Goal: Download file/media

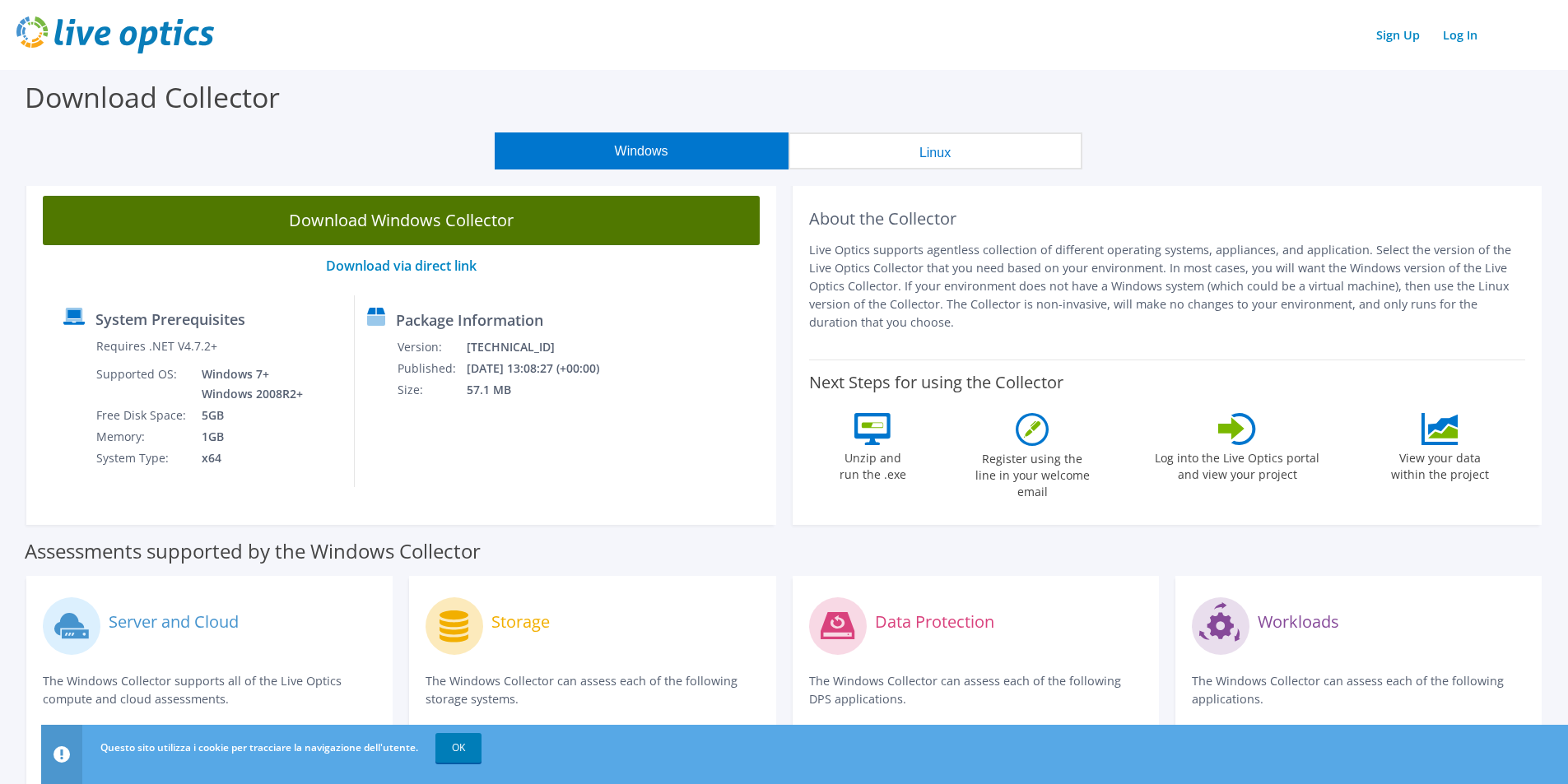
click at [388, 224] on link "Download Windows Collector" at bounding box center [402, 220] width 717 height 49
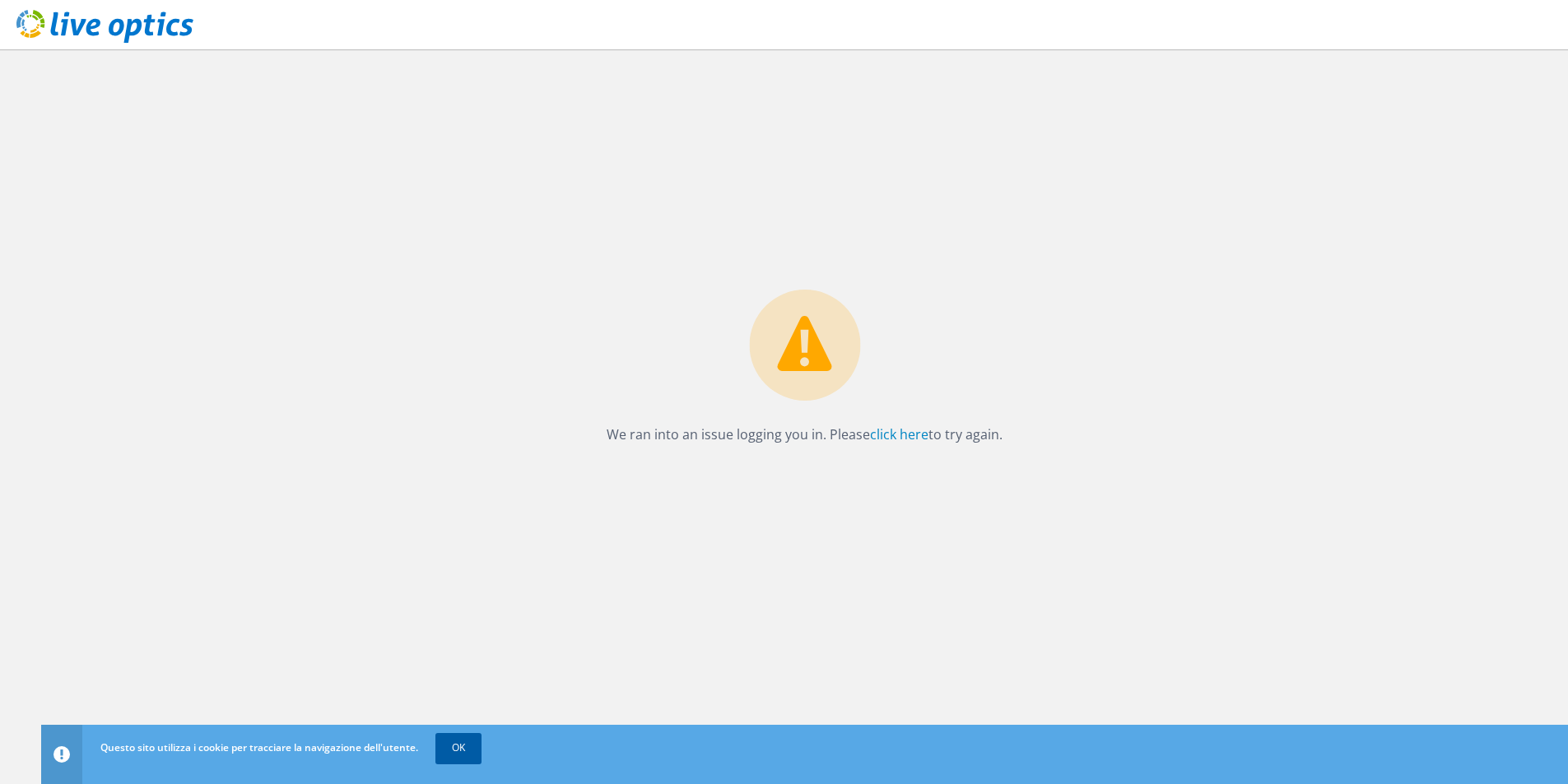
click at [449, 753] on link "OK" at bounding box center [458, 748] width 46 height 29
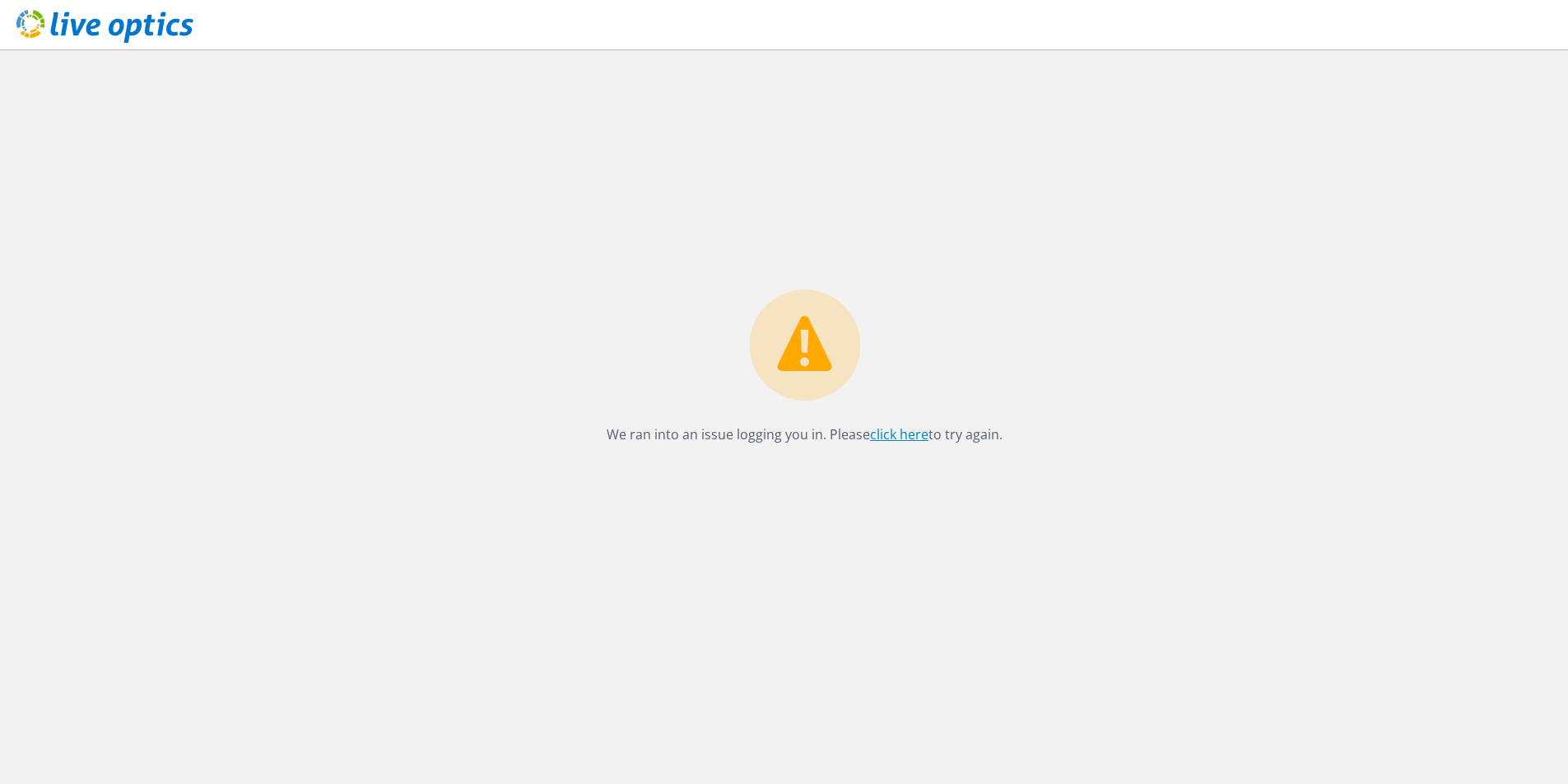
click at [875, 439] on link "click here" at bounding box center [898, 434] width 58 height 18
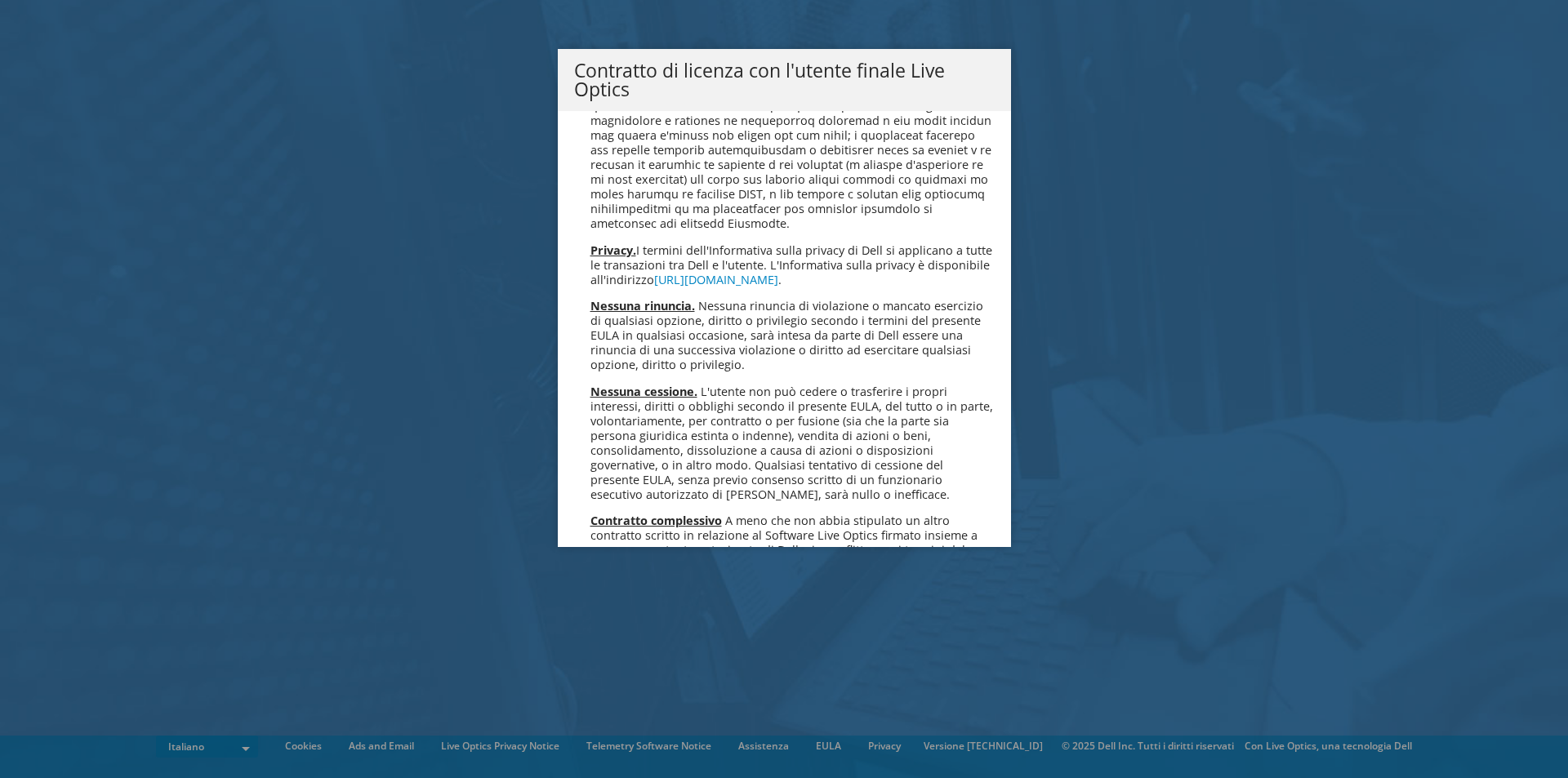
scroll to position [6970, 0]
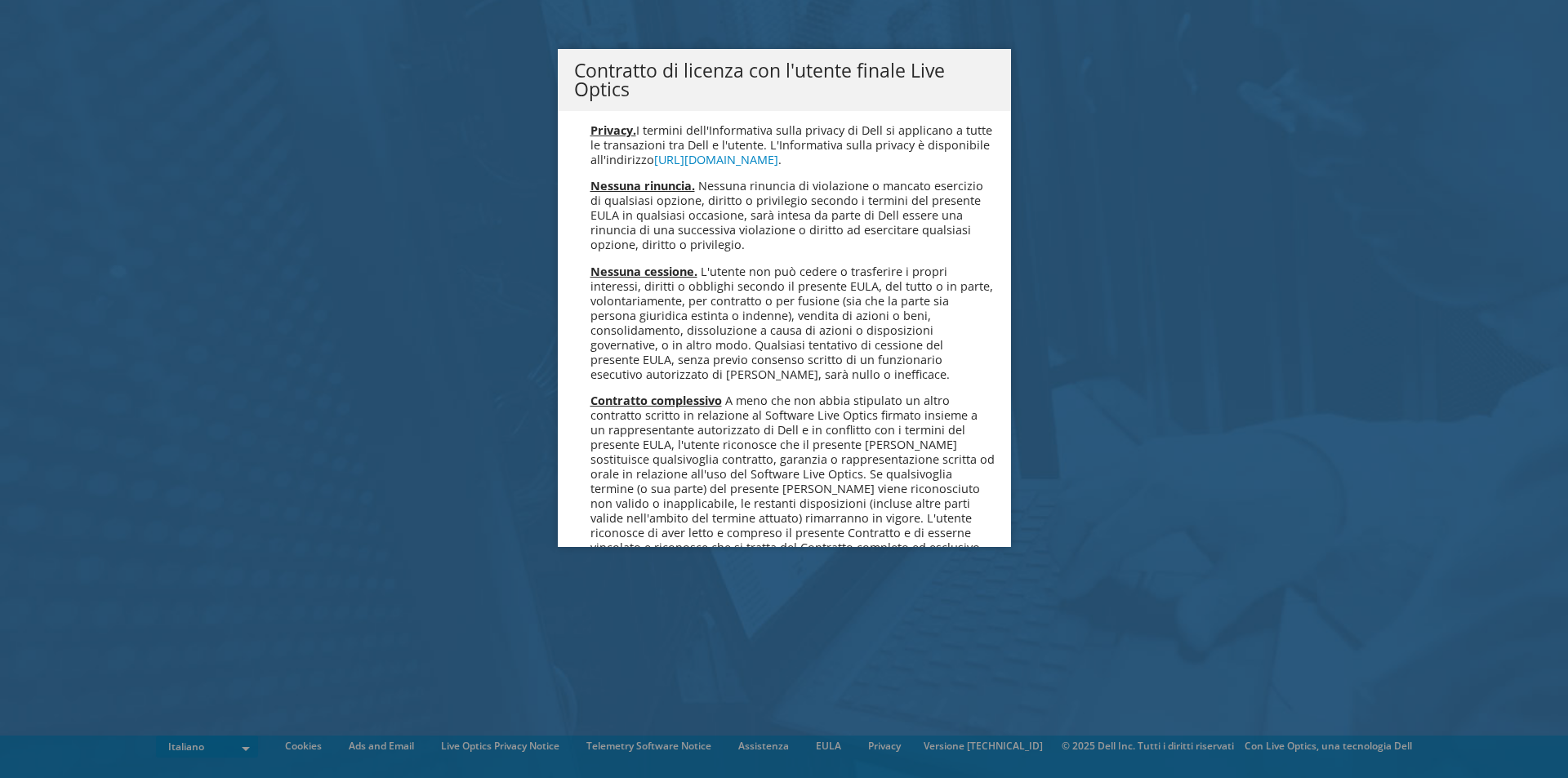
click at [598, 627] on link "Accetta" at bounding box center [618, 646] width 88 height 39
